Goal: Task Accomplishment & Management: Manage account settings

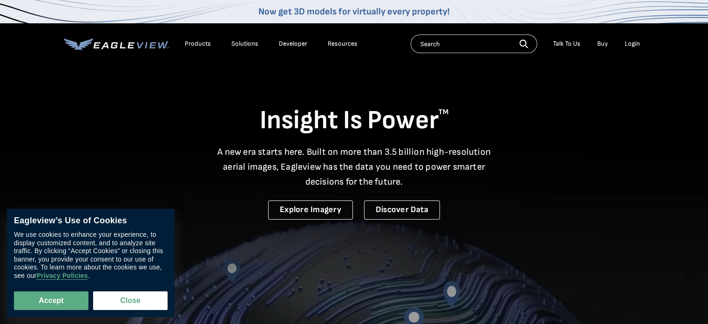
click at [634, 42] on div "Login" at bounding box center [632, 44] width 15 height 8
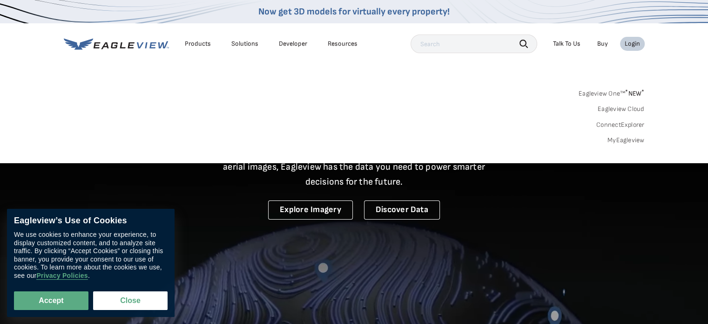
click at [631, 41] on div "Login" at bounding box center [632, 44] width 15 height 8
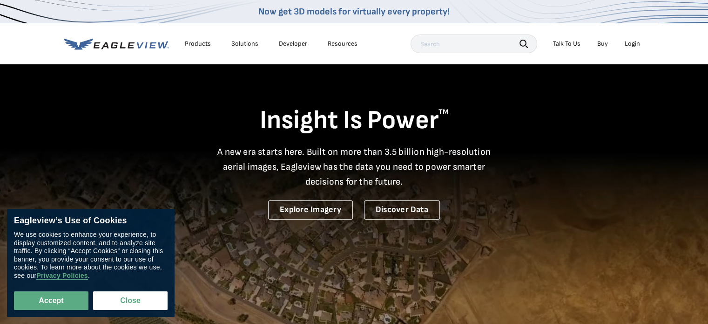
click at [631, 41] on div "Login" at bounding box center [632, 44] width 15 height 8
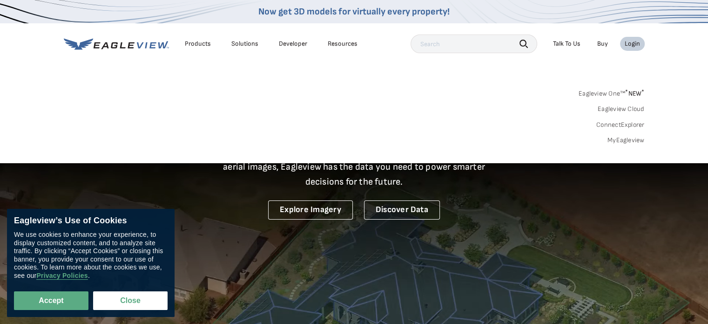
click at [631, 41] on div "Login" at bounding box center [632, 44] width 15 height 8
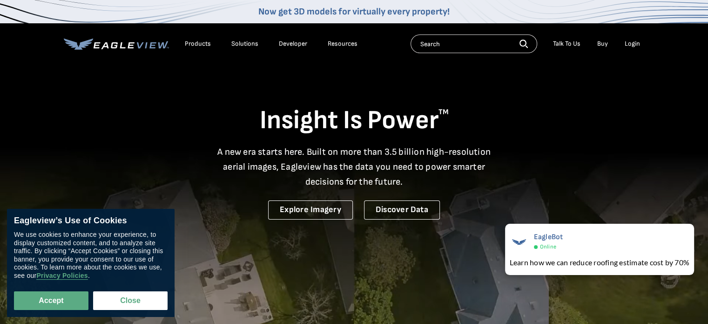
click at [627, 42] on div "Login" at bounding box center [632, 44] width 15 height 8
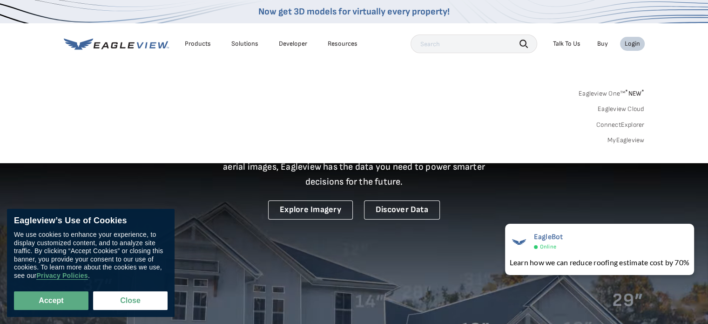
click at [622, 138] on link "MyEagleview" at bounding box center [626, 140] width 37 height 8
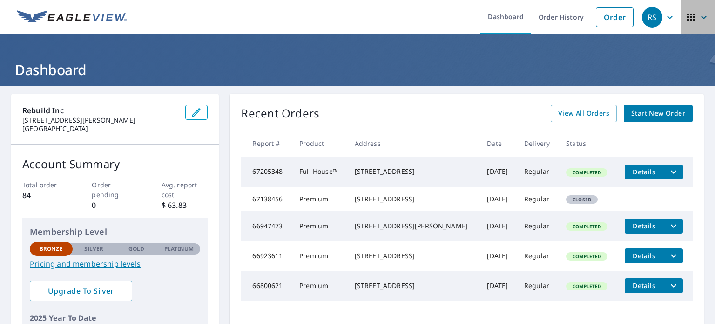
click at [687, 19] on icon "button" at bounding box center [690, 17] width 7 height 7
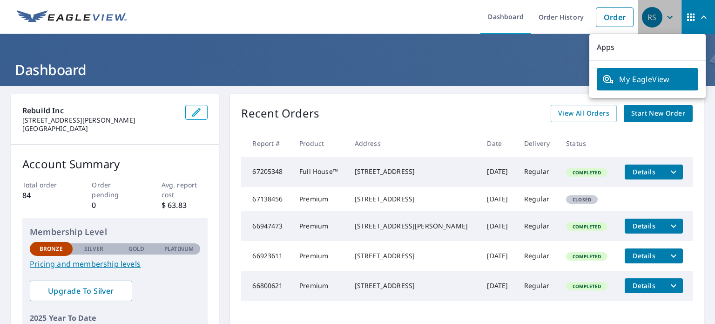
click at [664, 13] on icon "button" at bounding box center [669, 17] width 11 height 11
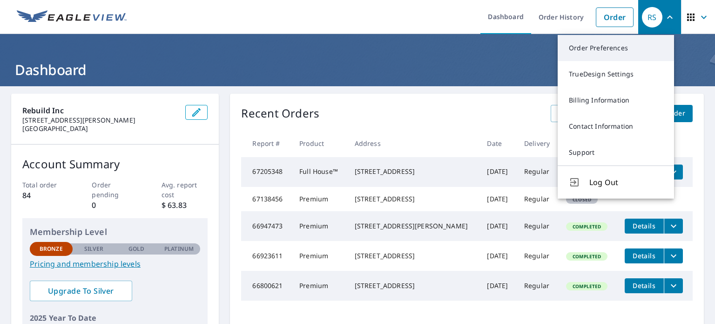
click at [611, 45] on link "Order Preferences" at bounding box center [616, 48] width 116 height 26
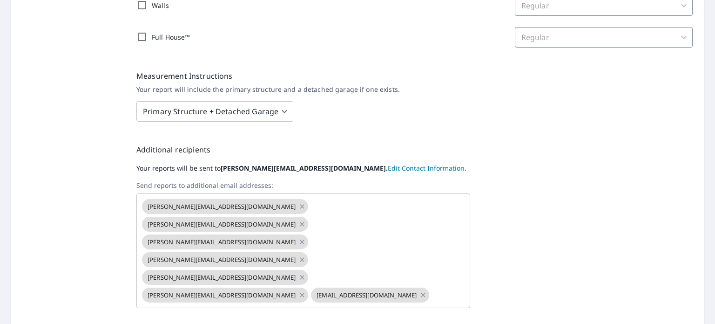
scroll to position [312, 0]
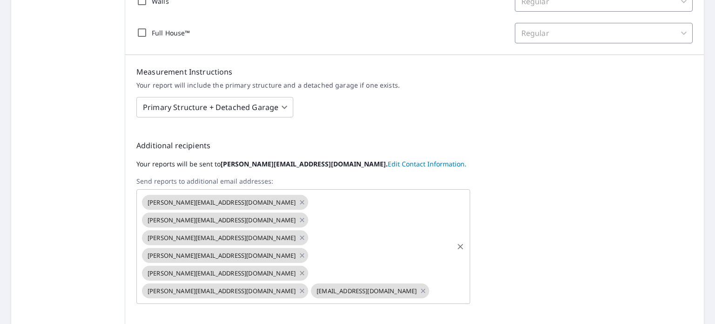
click at [305, 268] on icon at bounding box center [301, 273] width 7 height 10
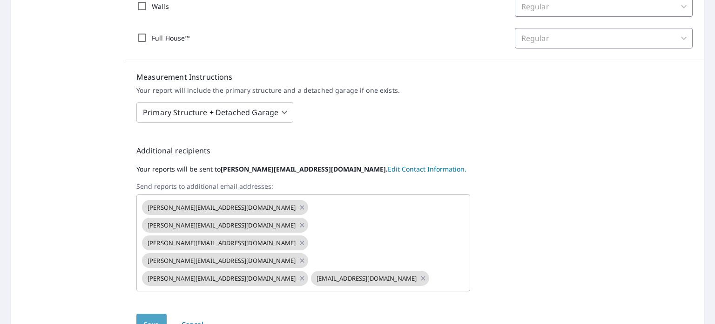
click at [149, 318] on span "Save" at bounding box center [151, 324] width 15 height 12
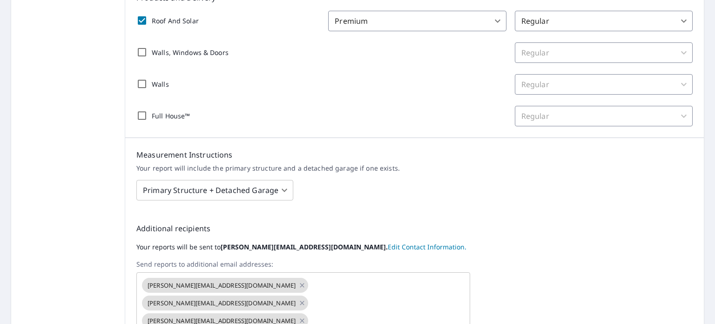
scroll to position [330, 0]
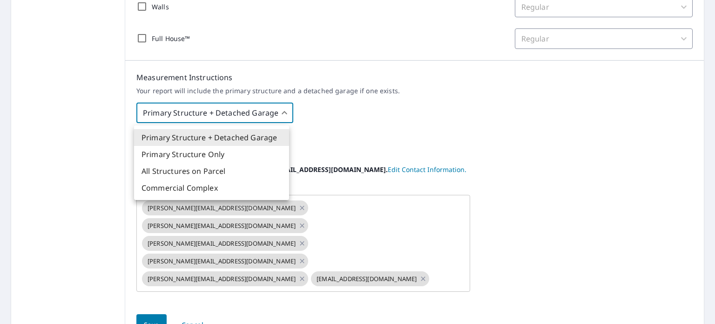
click at [227, 118] on body "RS RS Dashboard Order History Order RS Dashboard / Order Preferences / Product …" at bounding box center [357, 162] width 715 height 324
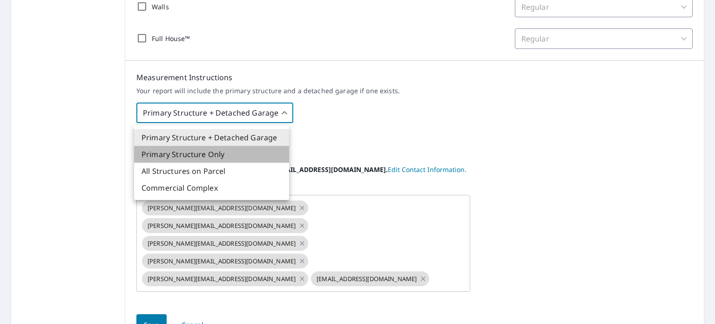
click at [203, 149] on li "Primary Structure Only" at bounding box center [211, 154] width 155 height 17
type input "2"
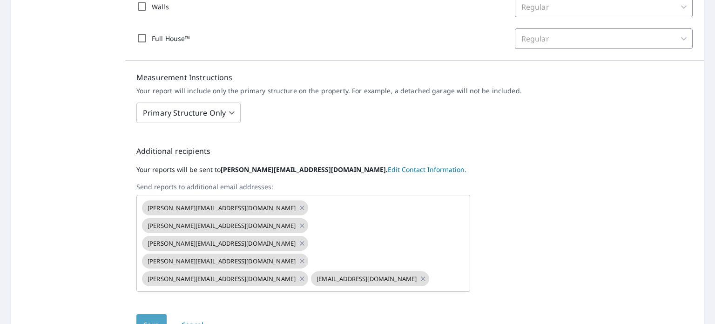
click at [150, 319] on span "Save" at bounding box center [151, 325] width 15 height 12
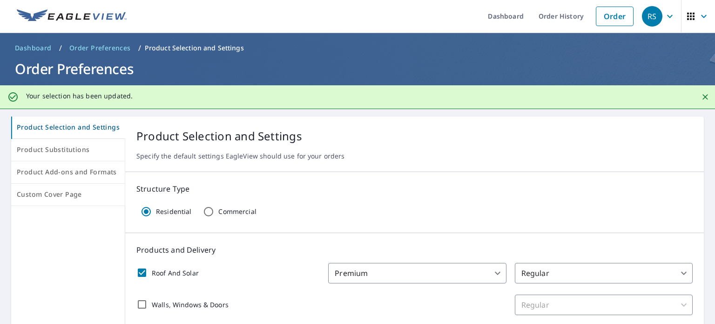
scroll to position [0, 0]
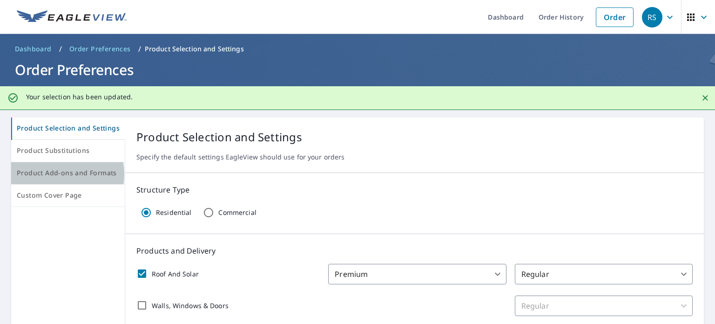
click at [66, 174] on span "Product Add-ons and Formats" at bounding box center [68, 173] width 102 height 12
